Goal: Task Accomplishment & Management: Manage account settings

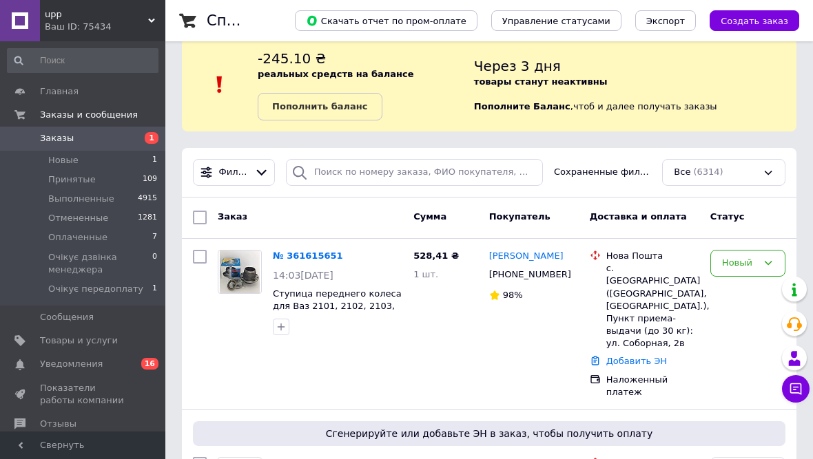
scroll to position [30, 0]
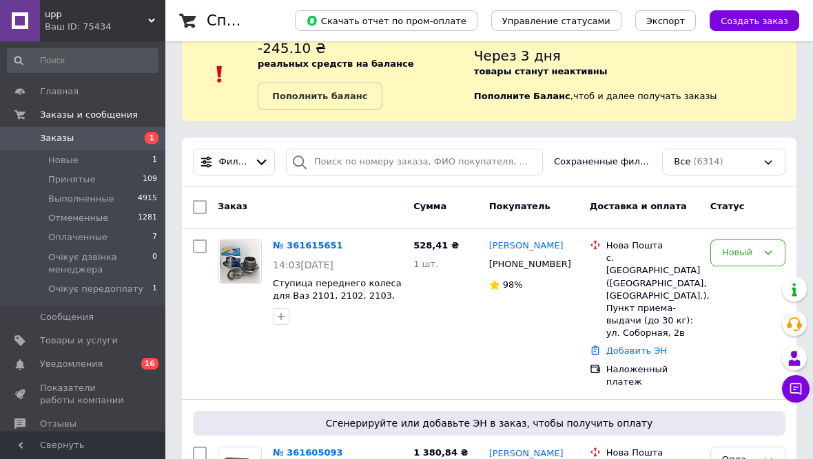
click at [754, 263] on div "Новый" at bounding box center [747, 253] width 75 height 27
click at [749, 278] on li "Принят" at bounding box center [748, 281] width 74 height 25
click at [498, 248] on link "[PERSON_NAME]" at bounding box center [526, 246] width 74 height 13
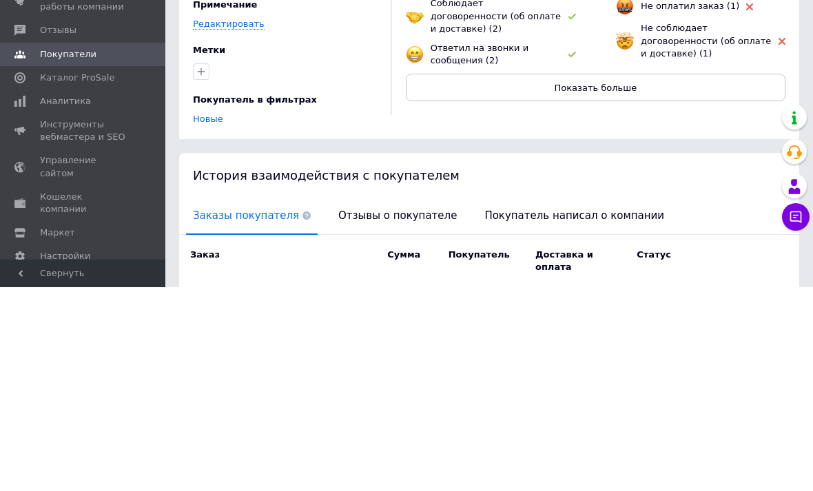
scroll to position [141, 0]
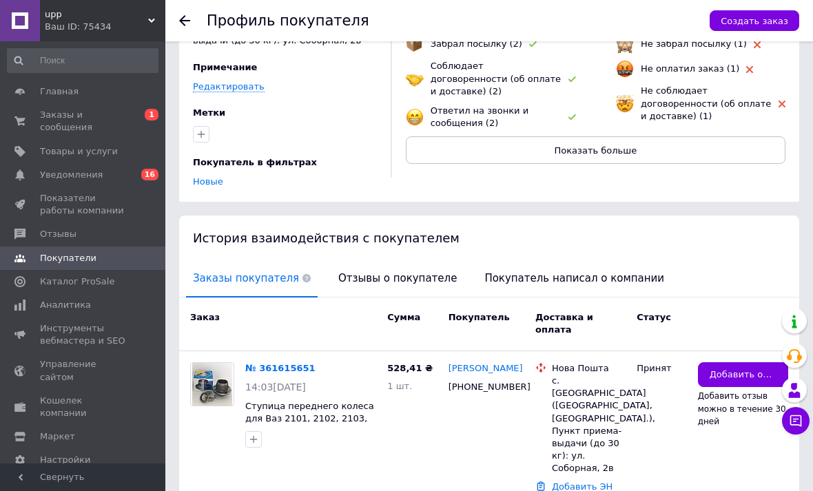
click at [404, 261] on span "Отзывы о покупателе" at bounding box center [397, 278] width 132 height 35
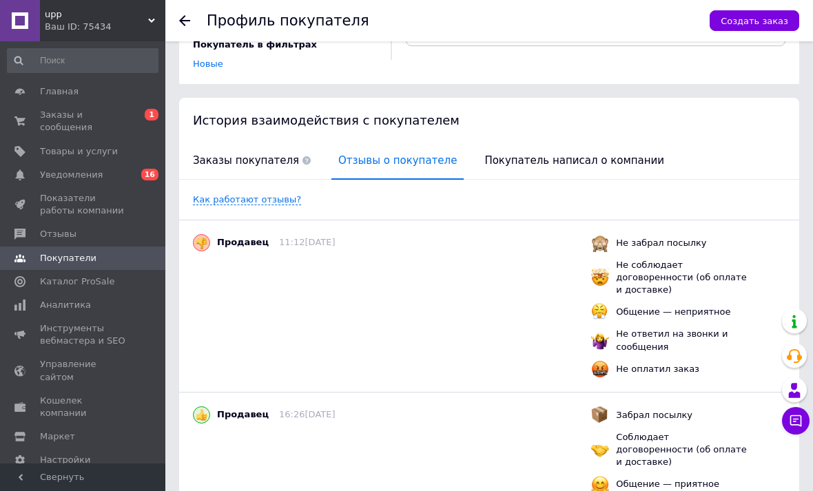
scroll to position [0, 0]
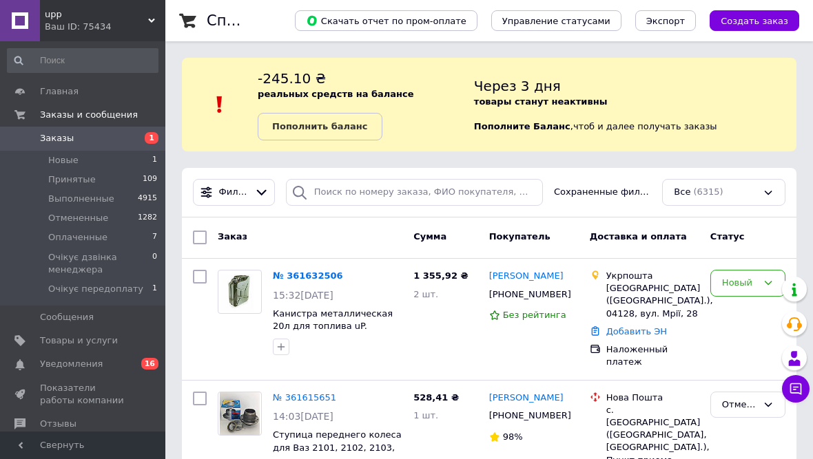
click at [540, 273] on link "[PERSON_NAME]" at bounding box center [526, 276] width 74 height 13
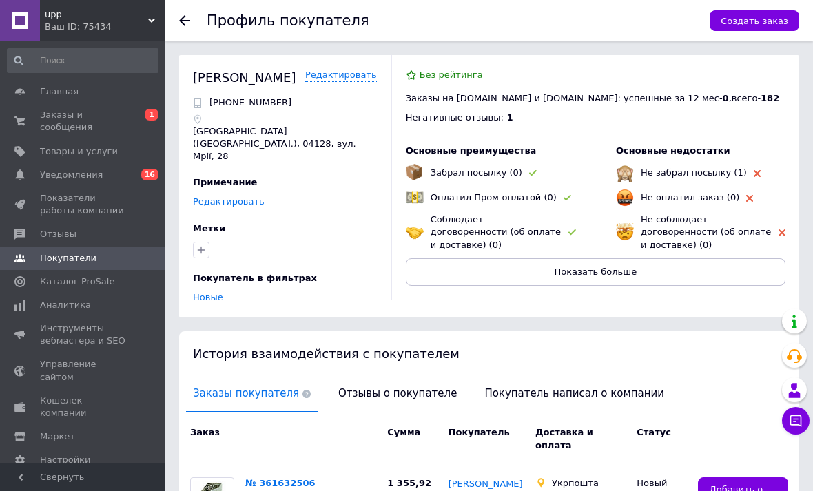
click at [397, 376] on span "Отзывы о покупателе" at bounding box center [397, 393] width 132 height 35
